Goal: Information Seeking & Learning: Learn about a topic

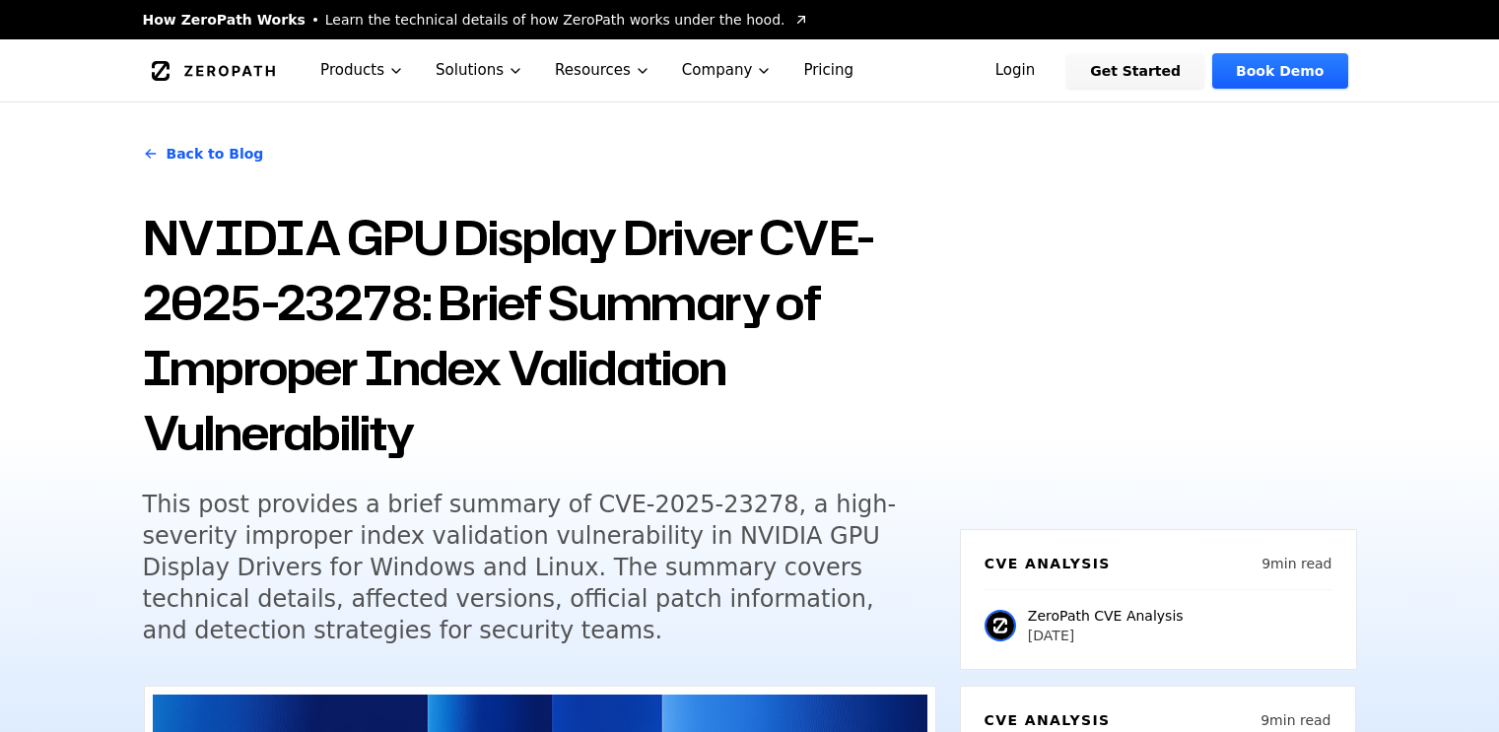
scroll to position [2465, 0]
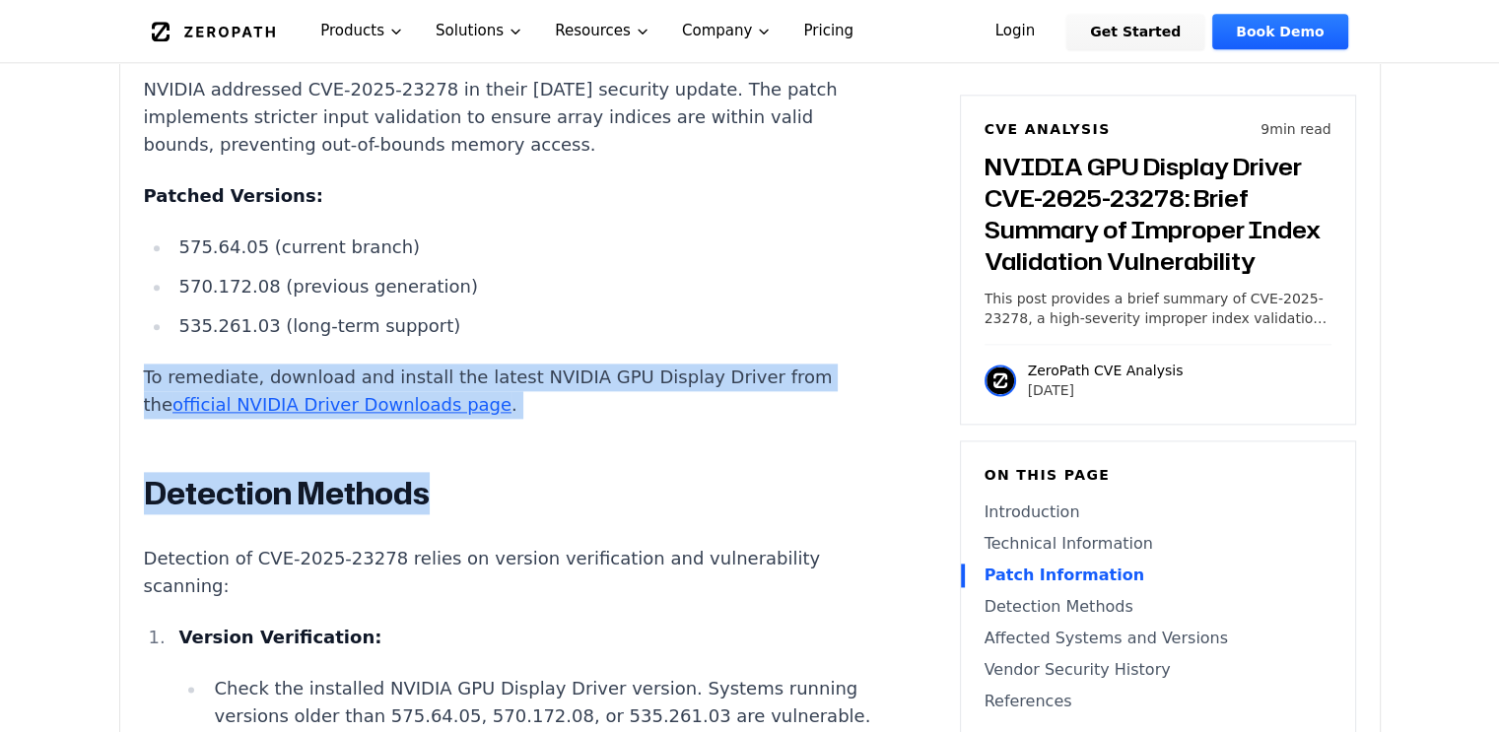
drag, startPoint x: 727, startPoint y: 354, endPoint x: 757, endPoint y: 513, distance: 161.6
click at [757, 512] on div "Introduction Data tampering and system outages in GPU-accelerated environments …" at bounding box center [510, 573] width 733 height 3162
click at [757, 514] on h2 "Detection Methods" at bounding box center [510, 493] width 733 height 39
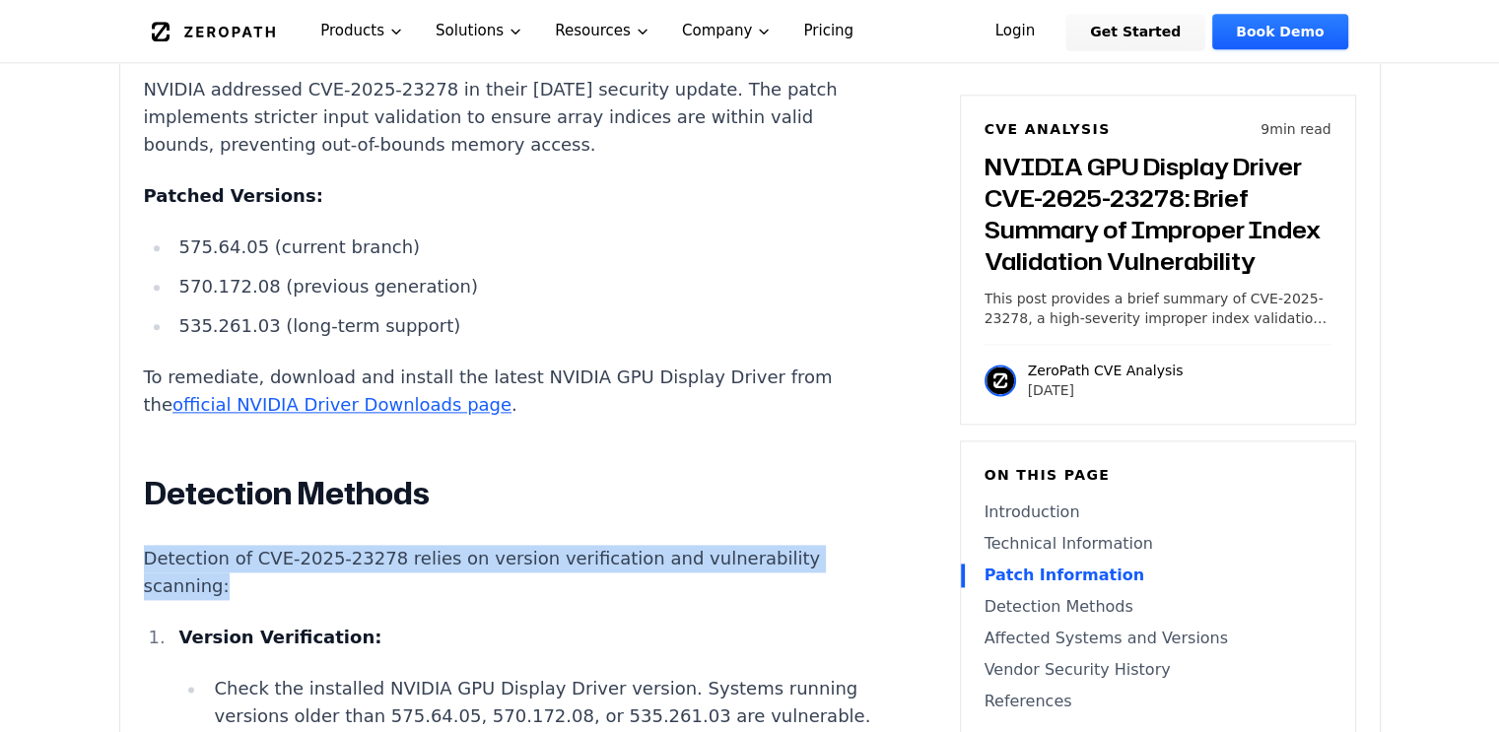
drag, startPoint x: 758, startPoint y: 508, endPoint x: 777, endPoint y: 605, distance: 99.4
click at [777, 605] on div "Introduction Data tampering and system outages in GPU-accelerated environments …" at bounding box center [510, 573] width 733 height 3162
click at [777, 600] on p "Detection of CVE-2025-23278 relies on version verification and vulnerability sc…" at bounding box center [510, 572] width 733 height 55
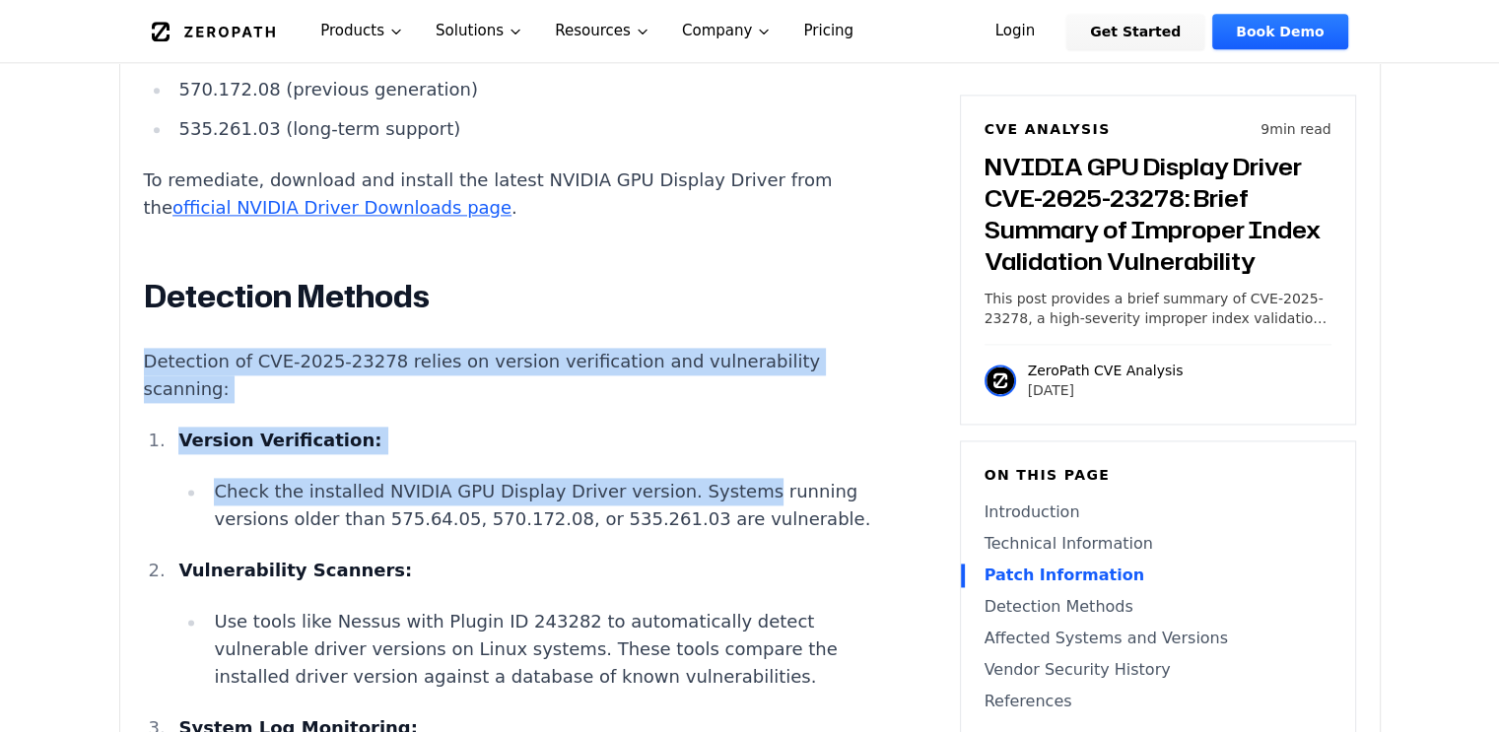
drag, startPoint x: 758, startPoint y: 335, endPoint x: 769, endPoint y: 523, distance: 188.6
click at [769, 515] on div "Introduction Data tampering and system outages in GPU-accelerated environments …" at bounding box center [510, 375] width 733 height 3162
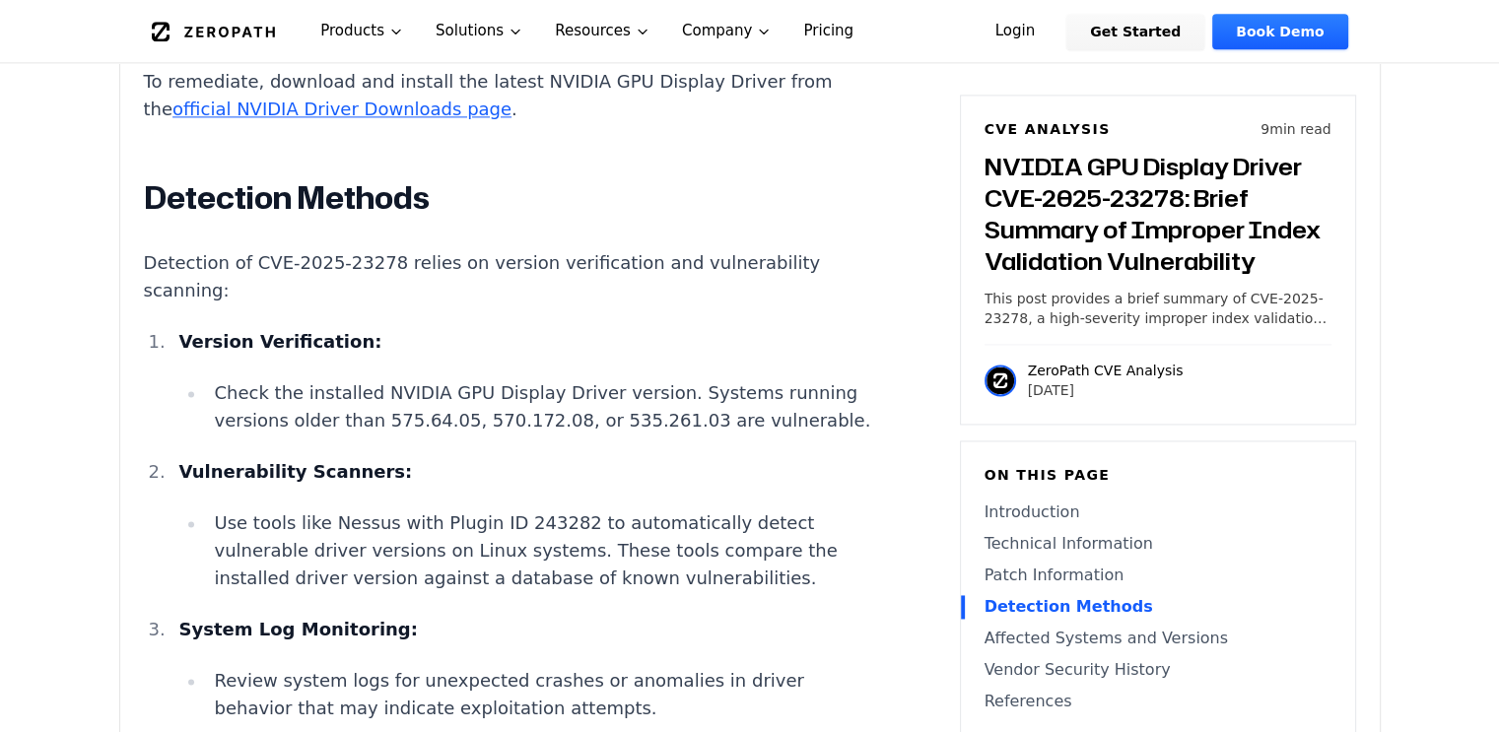
click at [769, 486] on p "Vulnerability Scanners:" at bounding box center [527, 472] width 698 height 28
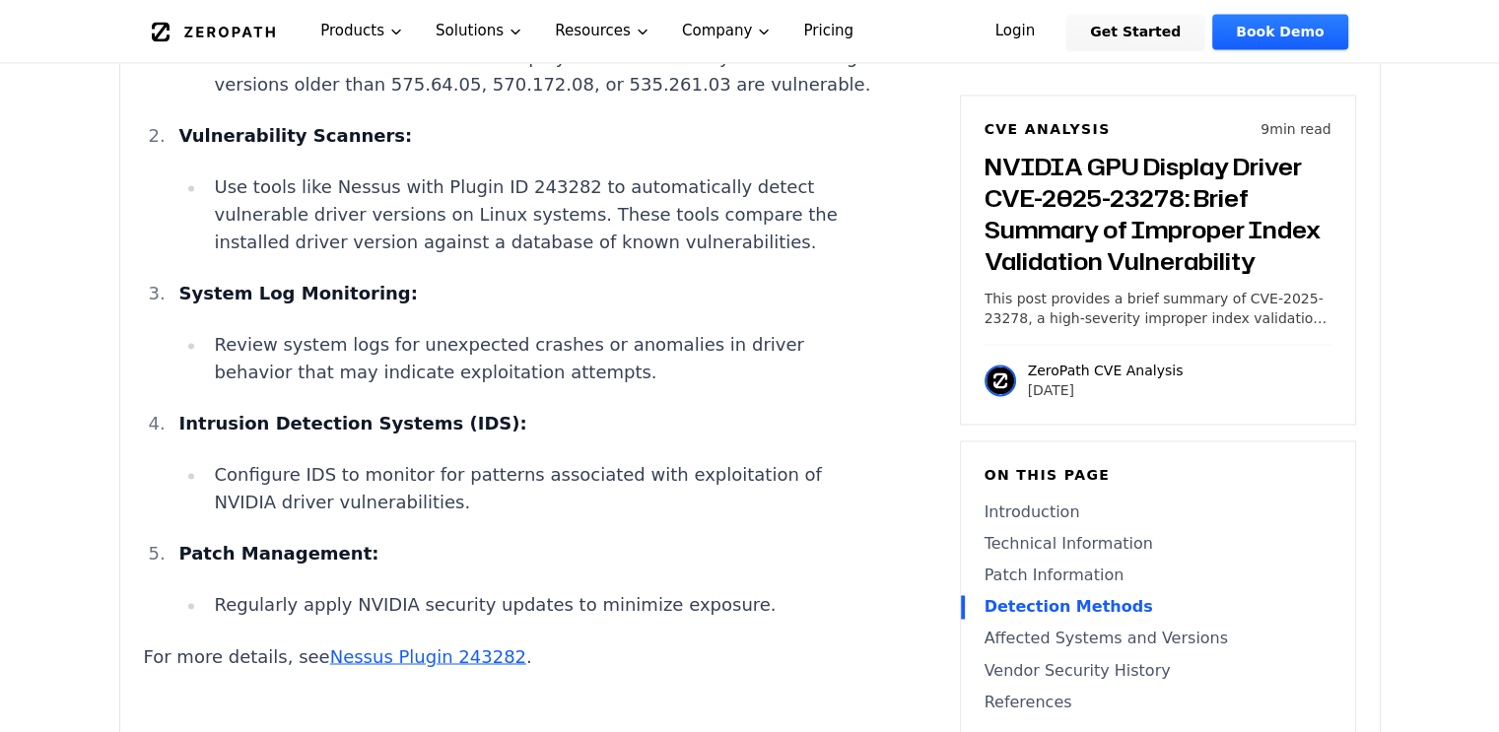
scroll to position [3253, 0]
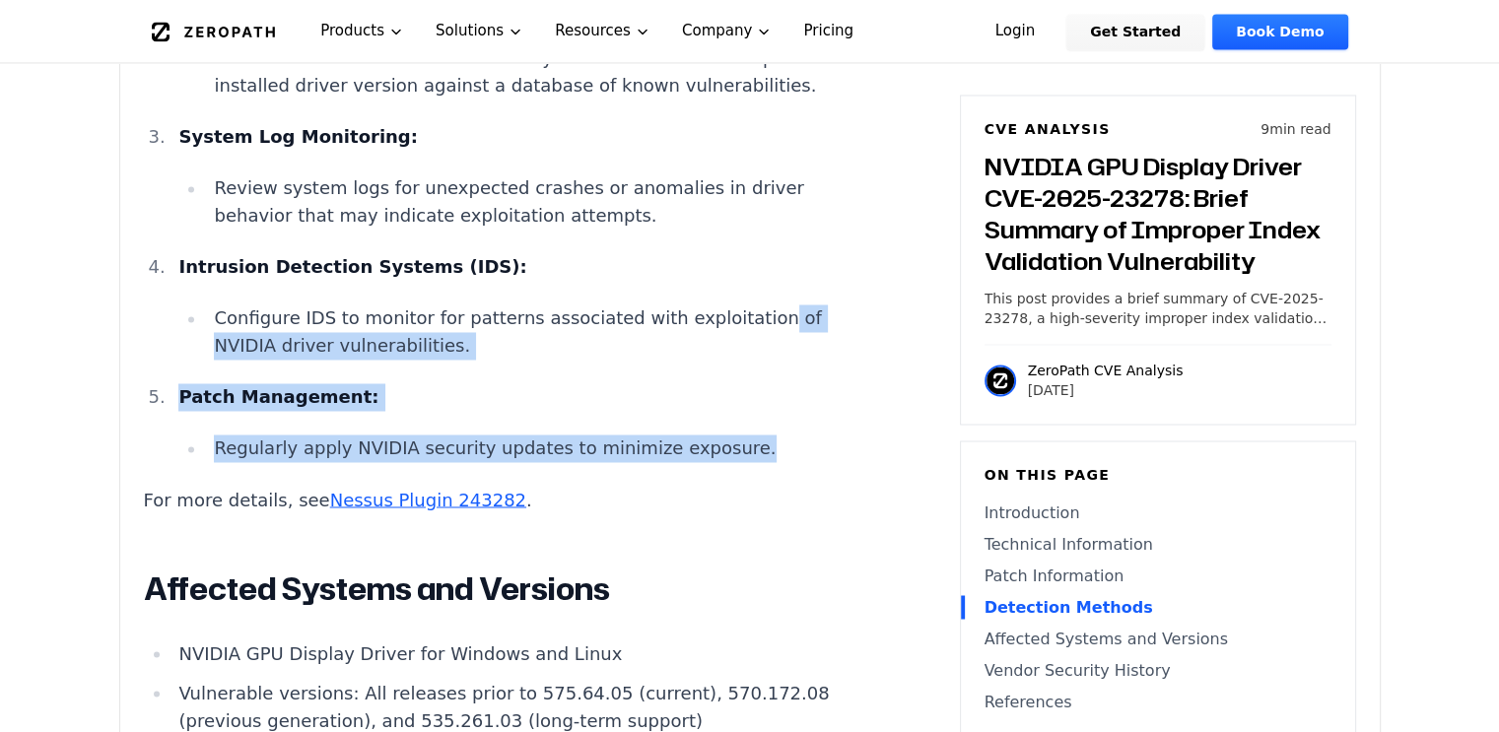
drag, startPoint x: 772, startPoint y: 472, endPoint x: 784, endPoint y: 549, distance: 77.8
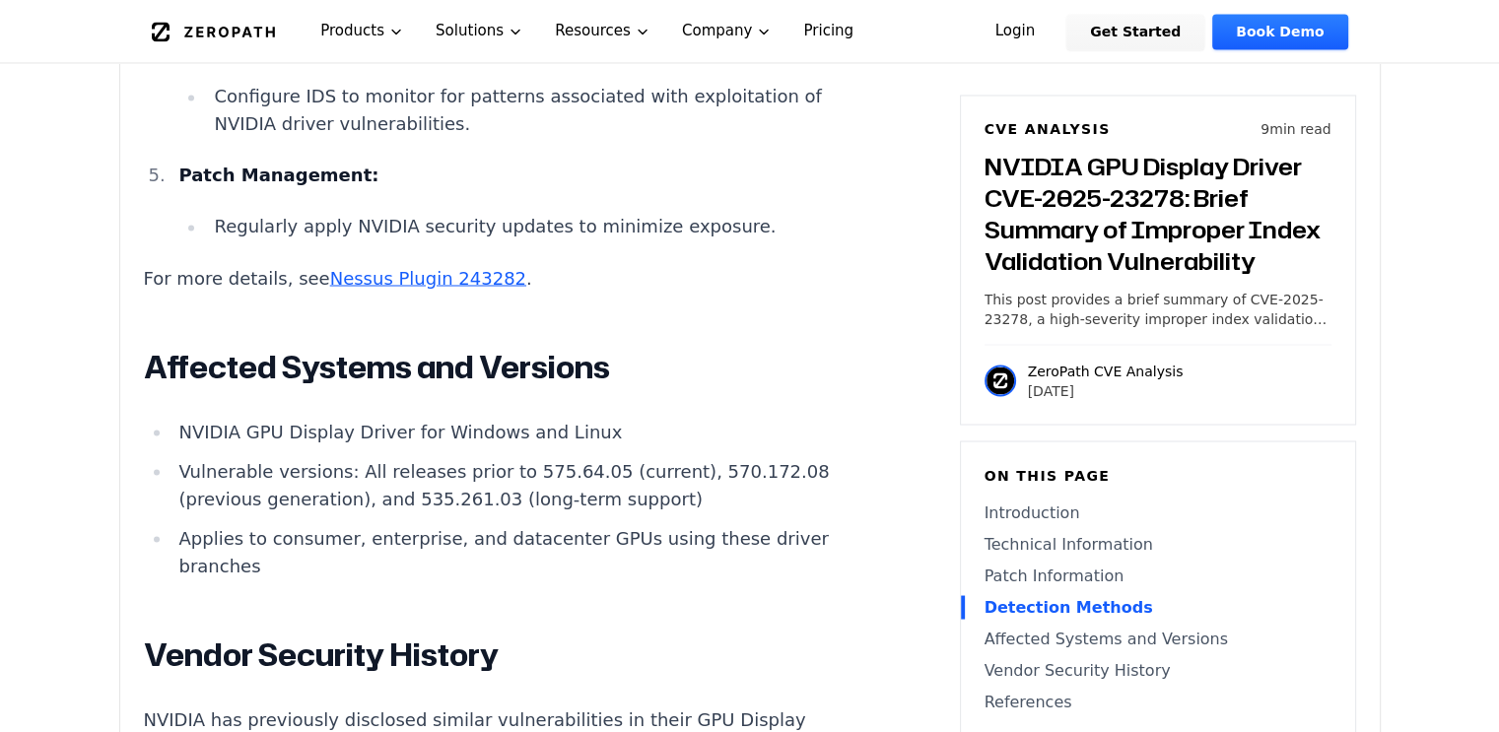
scroll to position [3647, 0]
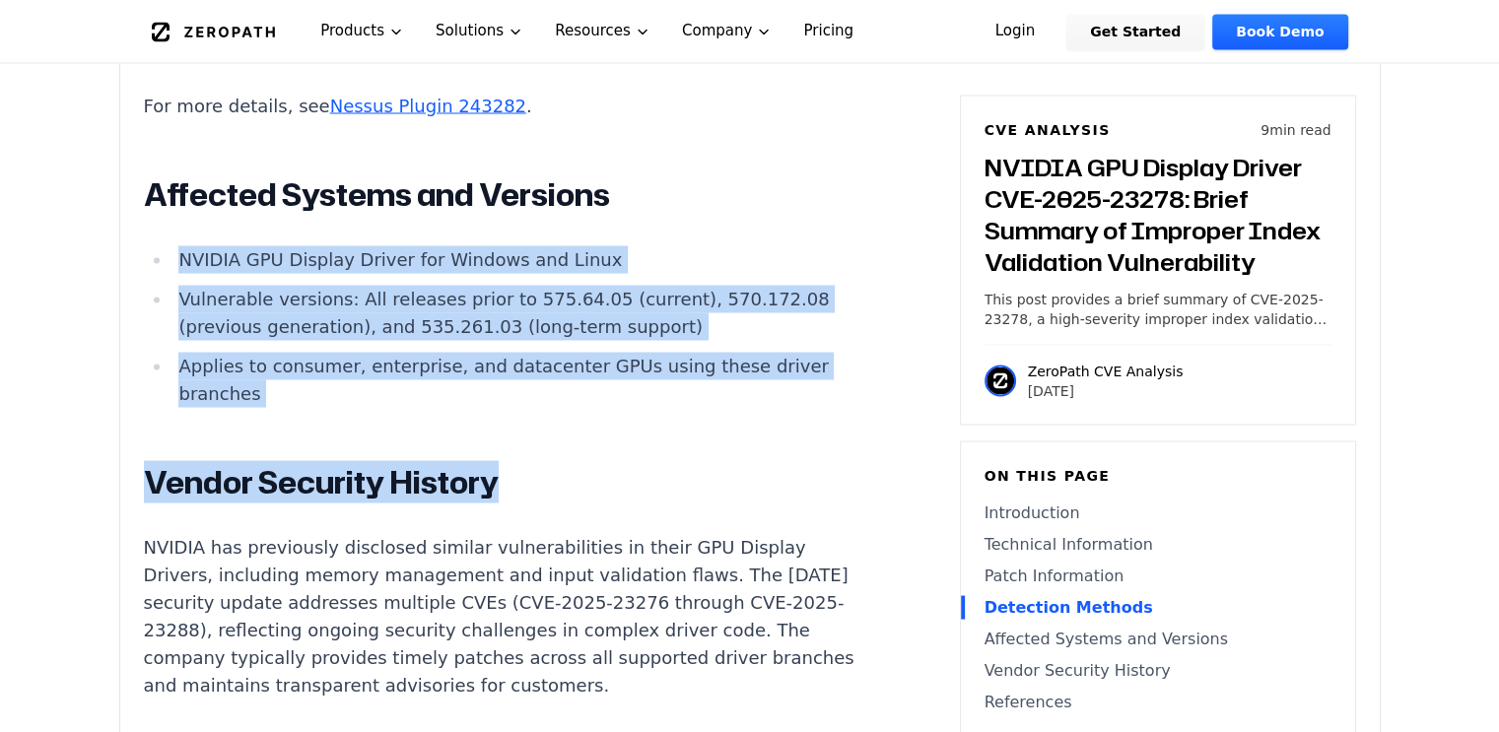
drag, startPoint x: 758, startPoint y: 232, endPoint x: 793, endPoint y: 513, distance: 283.1
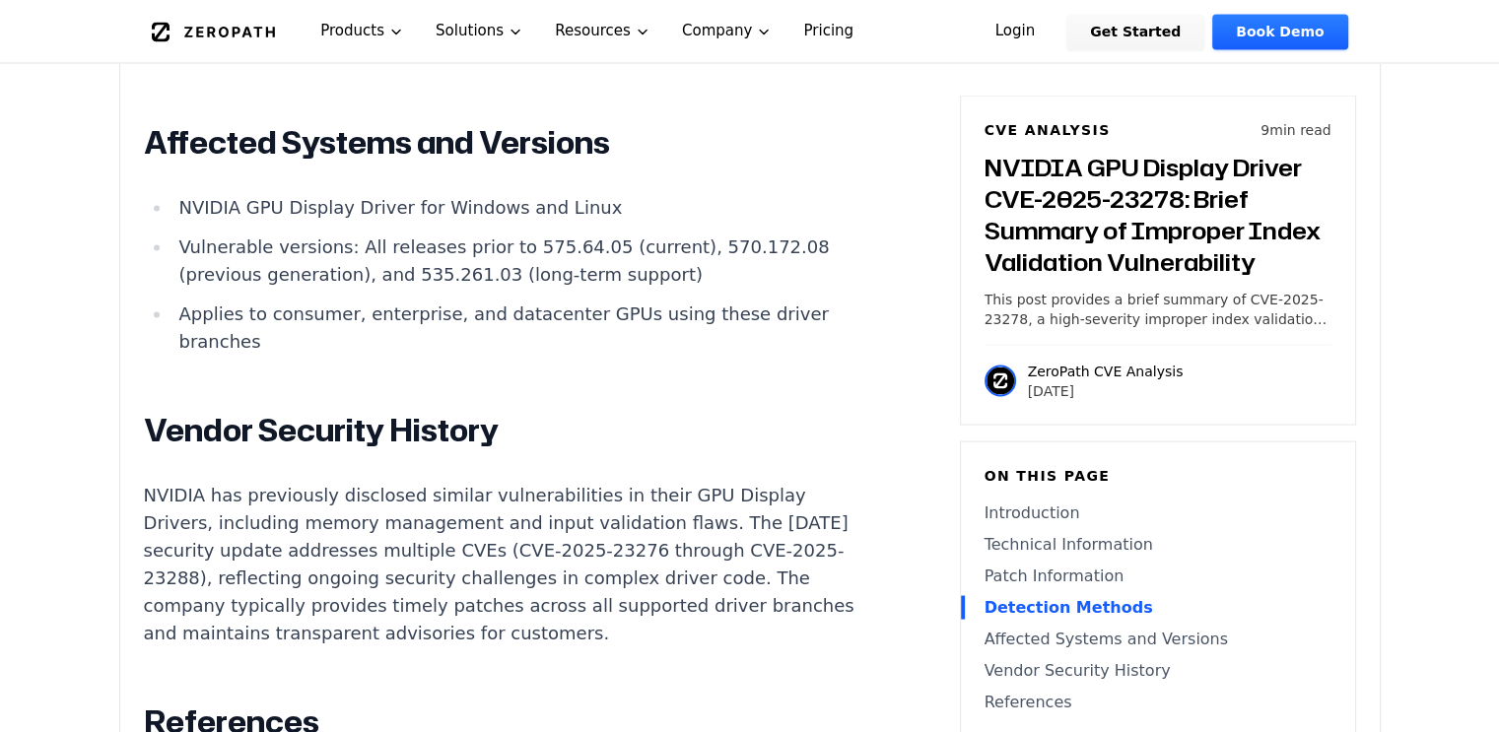
scroll to position [3845, 0]
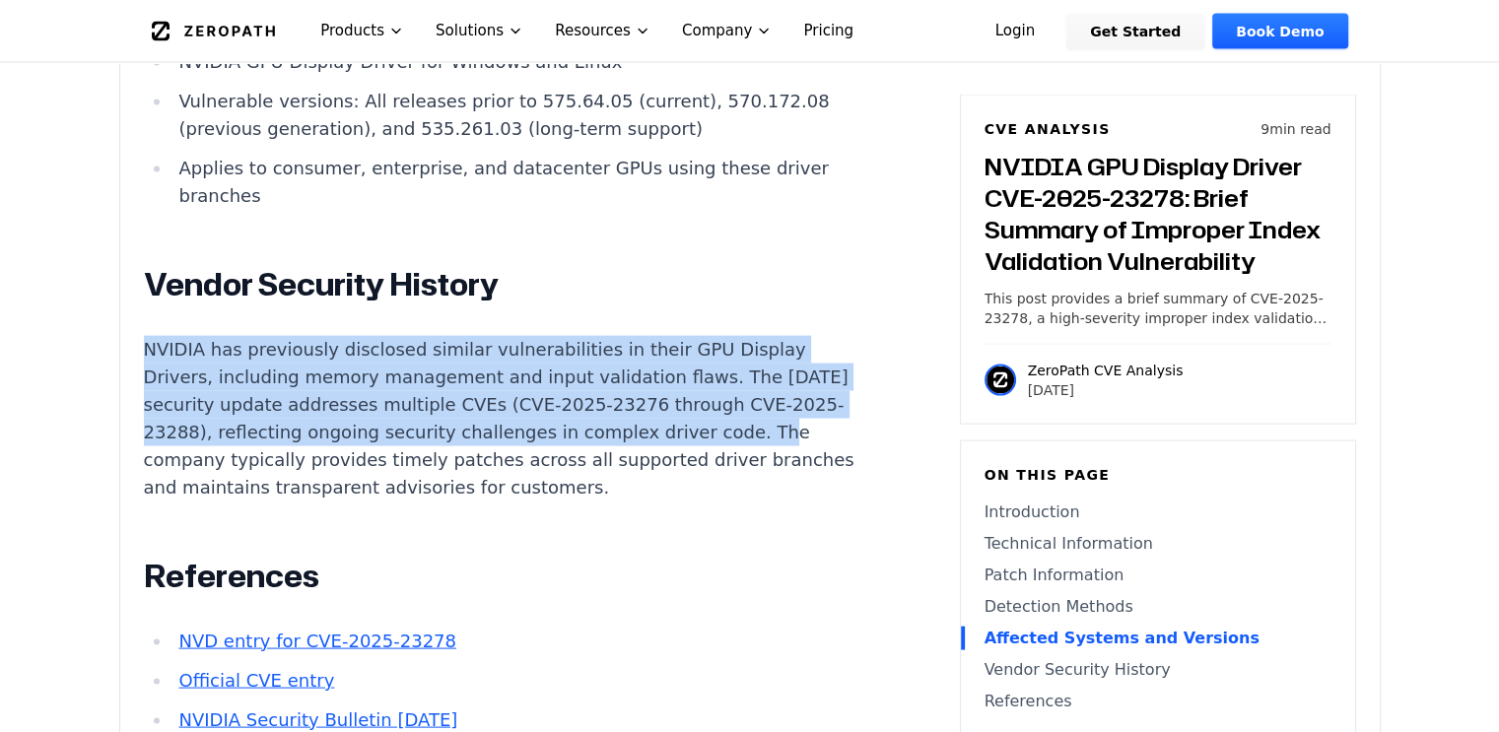
drag, startPoint x: 749, startPoint y: 338, endPoint x: 785, endPoint y: 546, distance: 211.0
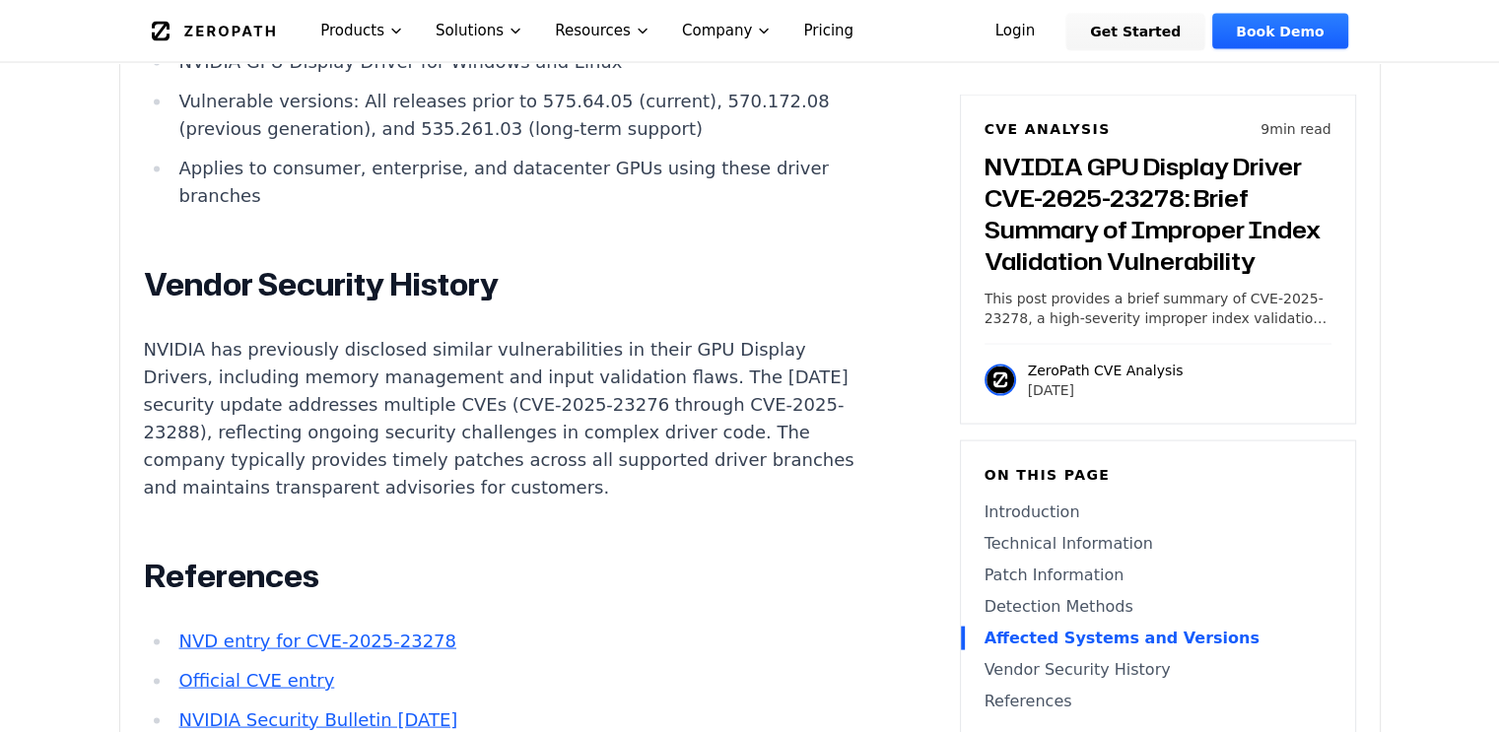
drag, startPoint x: 792, startPoint y: 364, endPoint x: 804, endPoint y: 583, distance: 219.2
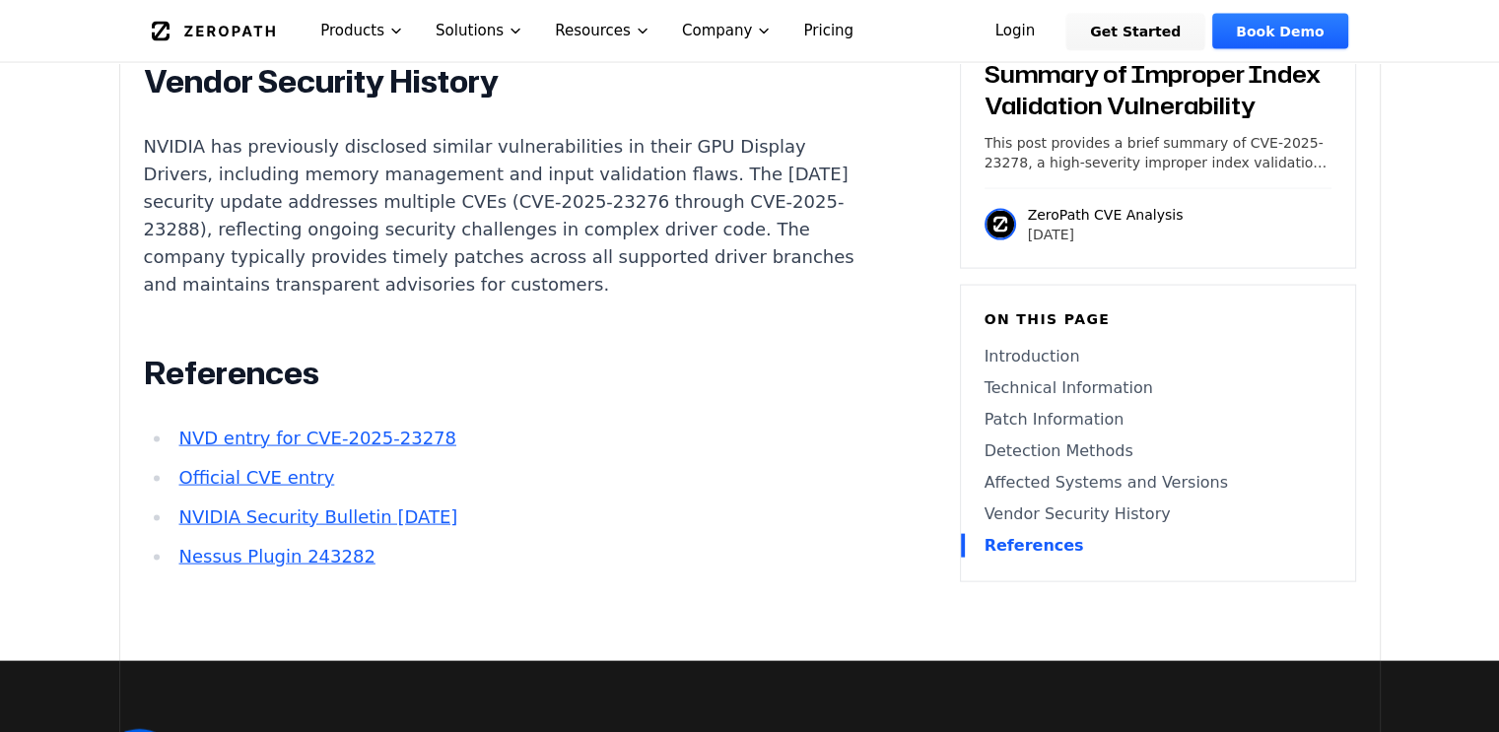
scroll to position [4042, 0]
